Goal: Task Accomplishment & Management: Complete application form

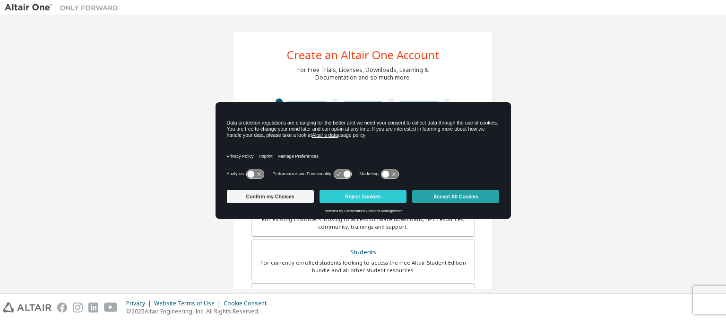
click at [464, 199] on button "Accept All Cookies" at bounding box center [455, 196] width 87 height 13
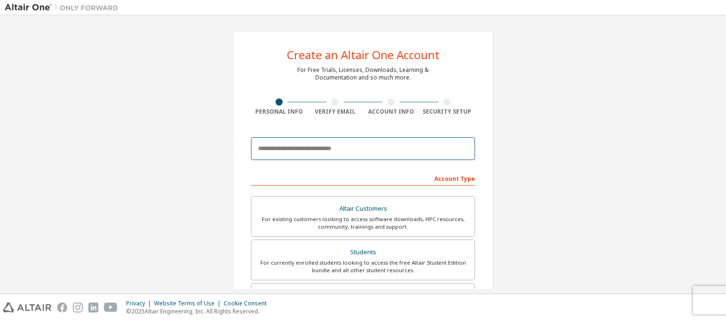
click at [305, 149] on input "email" at bounding box center [363, 148] width 224 height 23
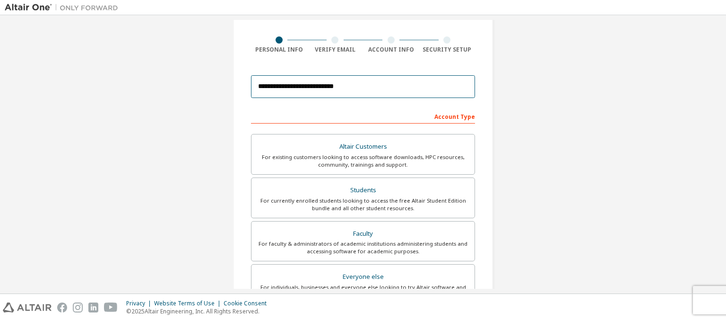
scroll to position [54, 0]
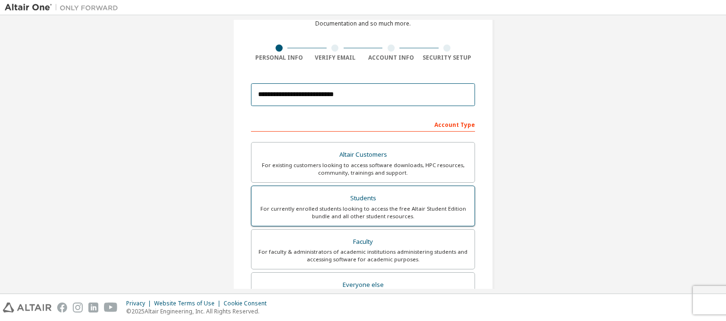
type input "**********"
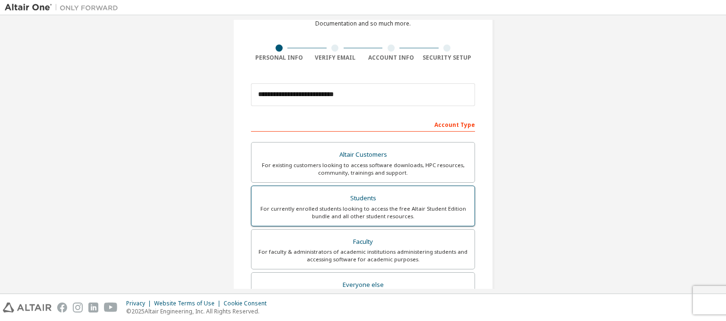
click at [394, 205] on div "For currently enrolled students looking to access the free Altair Student Editi…" at bounding box center [363, 212] width 212 height 15
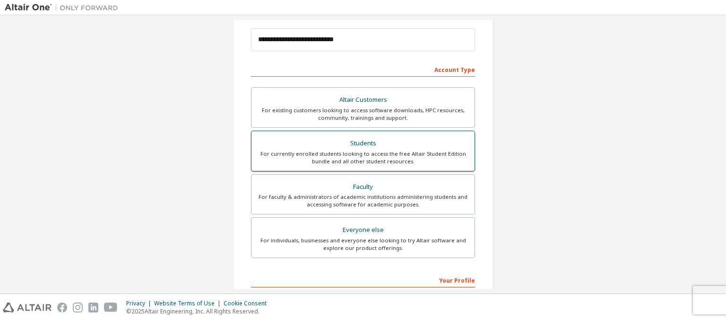
scroll to position [66, 0]
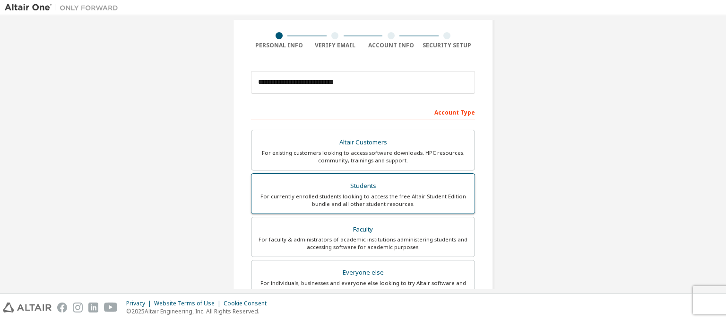
click at [393, 204] on div "For currently enrolled students looking to access the free Altair Student Editi…" at bounding box center [363, 199] width 212 height 15
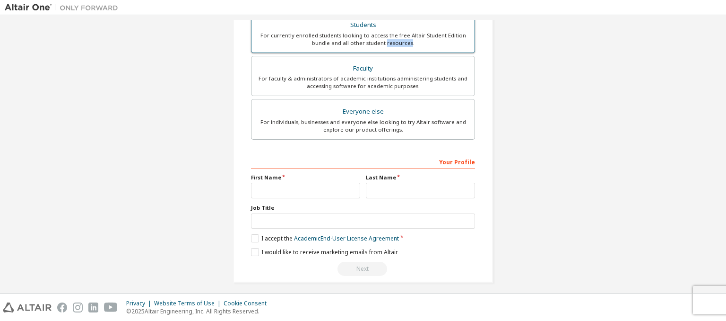
scroll to position [230, 0]
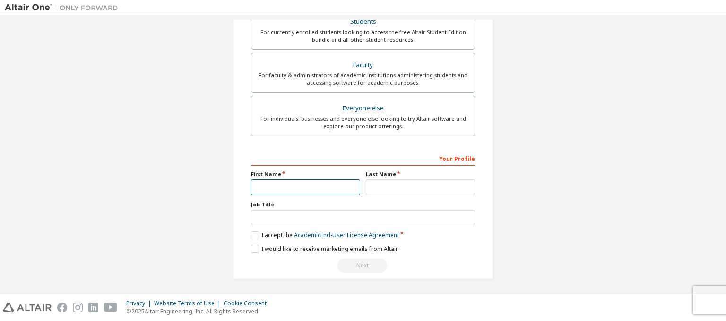
click at [293, 191] on input "text" at bounding box center [305, 187] width 109 height 16
type input "*"
type input "********"
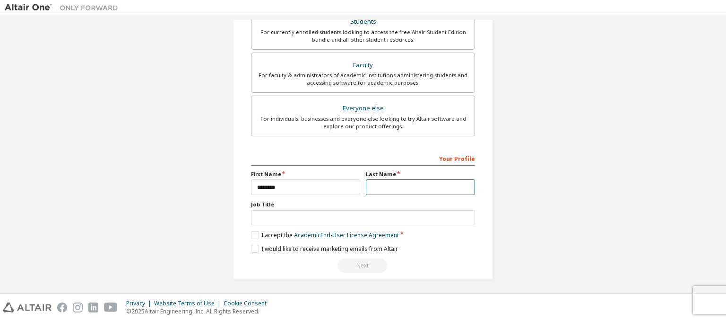
click at [389, 184] on input "text" at bounding box center [420, 187] width 109 height 16
type input "***"
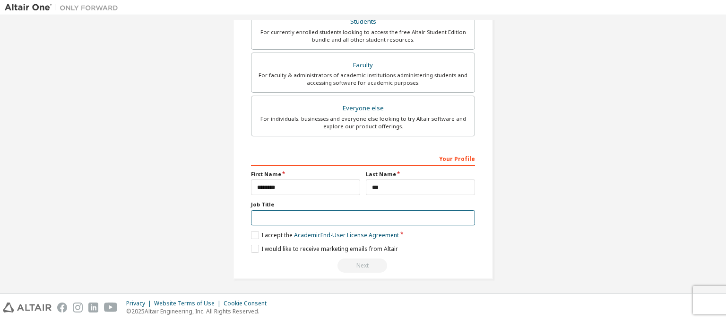
click at [293, 218] on input "text" at bounding box center [363, 218] width 224 height 16
type input "*******"
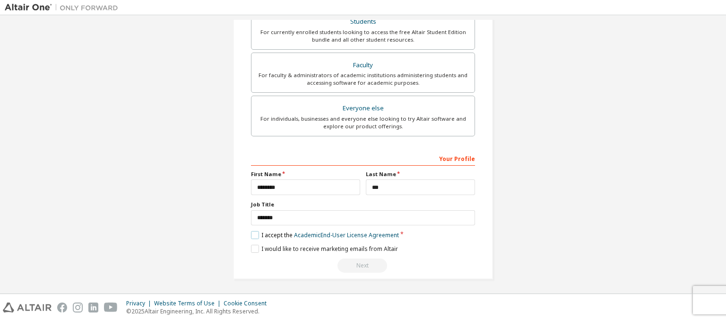
click at [254, 233] on label "I accept the Academic End-User License Agreement" at bounding box center [325, 235] width 148 height 8
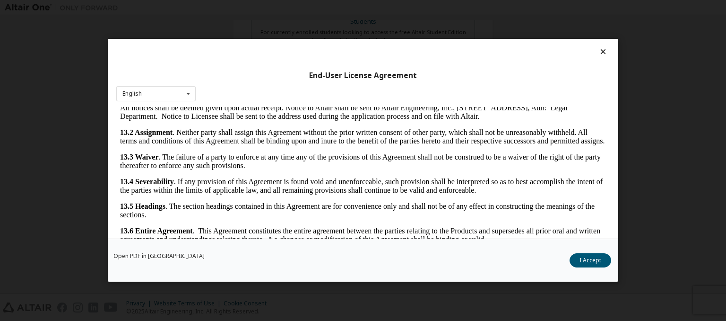
scroll to position [1586, 0]
click at [588, 256] on button "I Accept" at bounding box center [591, 260] width 42 height 14
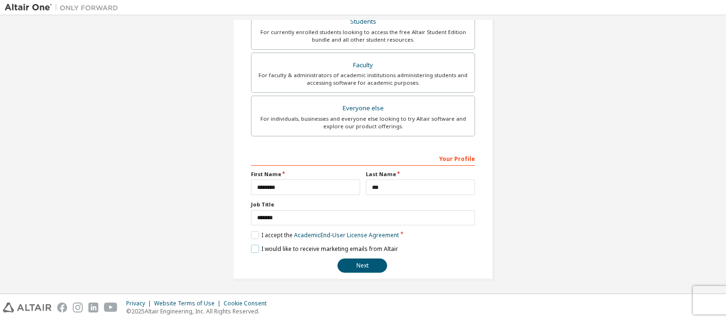
click at [256, 245] on label "I would like to receive marketing emails from Altair" at bounding box center [324, 248] width 147 height 8
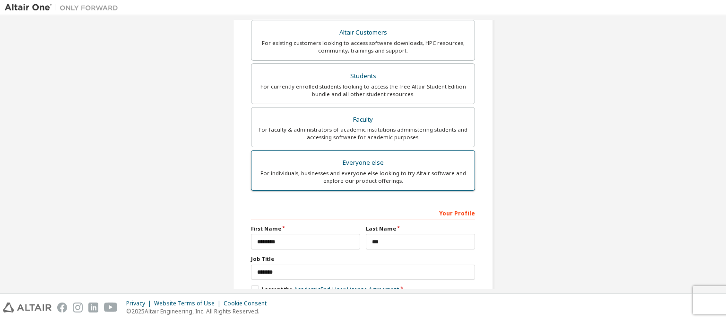
scroll to position [230, 0]
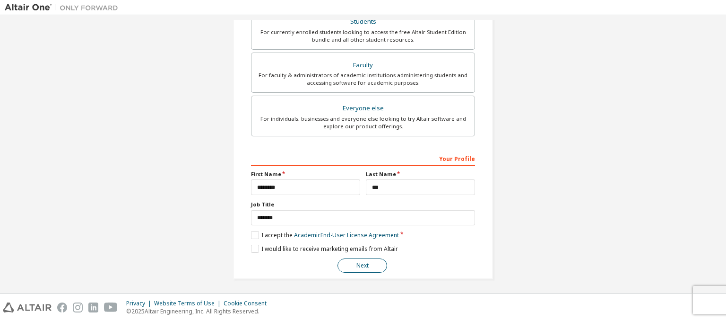
click at [354, 265] on button "Next" at bounding box center [363, 265] width 50 height 14
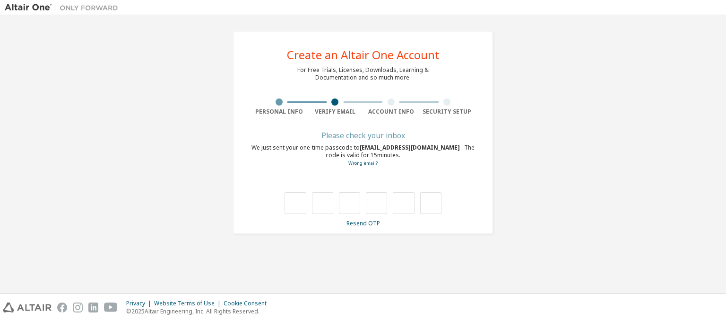
type input "*"
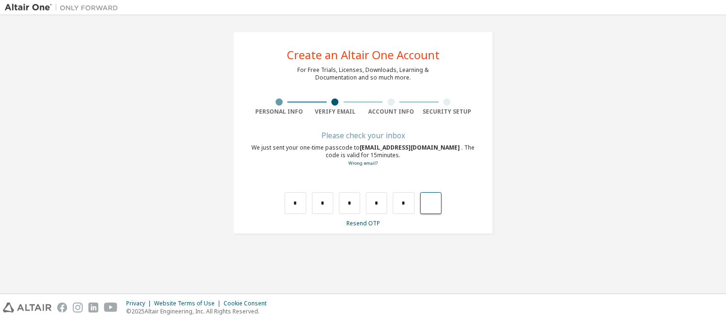
type input "*"
